Goal: Information Seeking & Learning: Check status

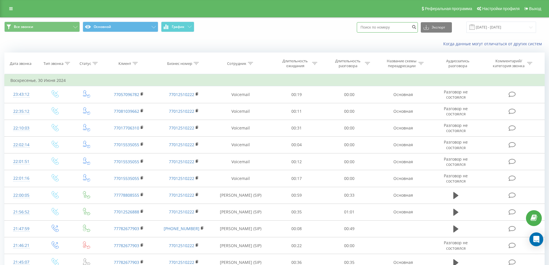
click at [408, 23] on input at bounding box center [387, 27] width 61 height 10
paste input "708 077 1002"
type input "708 077 1002"
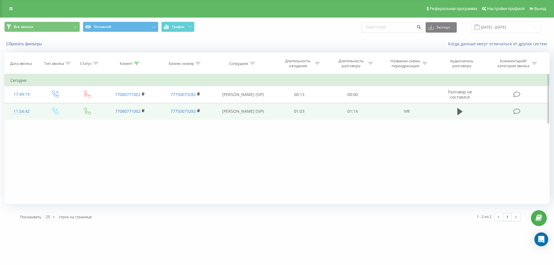
click at [460, 111] on td at bounding box center [459, 111] width 51 height 17
click at [461, 115] on icon at bounding box center [459, 111] width 5 height 7
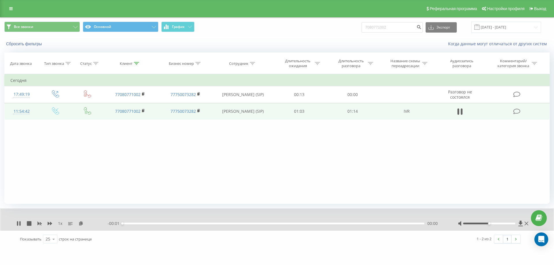
click at [511, 223] on div at bounding box center [489, 224] width 52 height 2
click at [514, 223] on div at bounding box center [489, 224] width 52 height 2
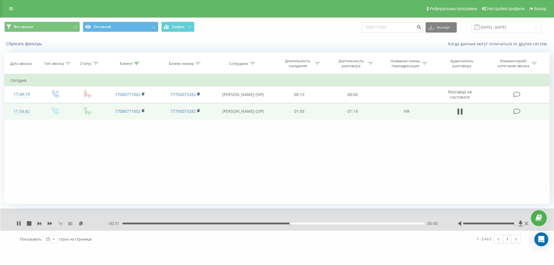
click at [512, 224] on div at bounding box center [489, 224] width 52 height 2
